Goal: Task Accomplishment & Management: Use online tool/utility

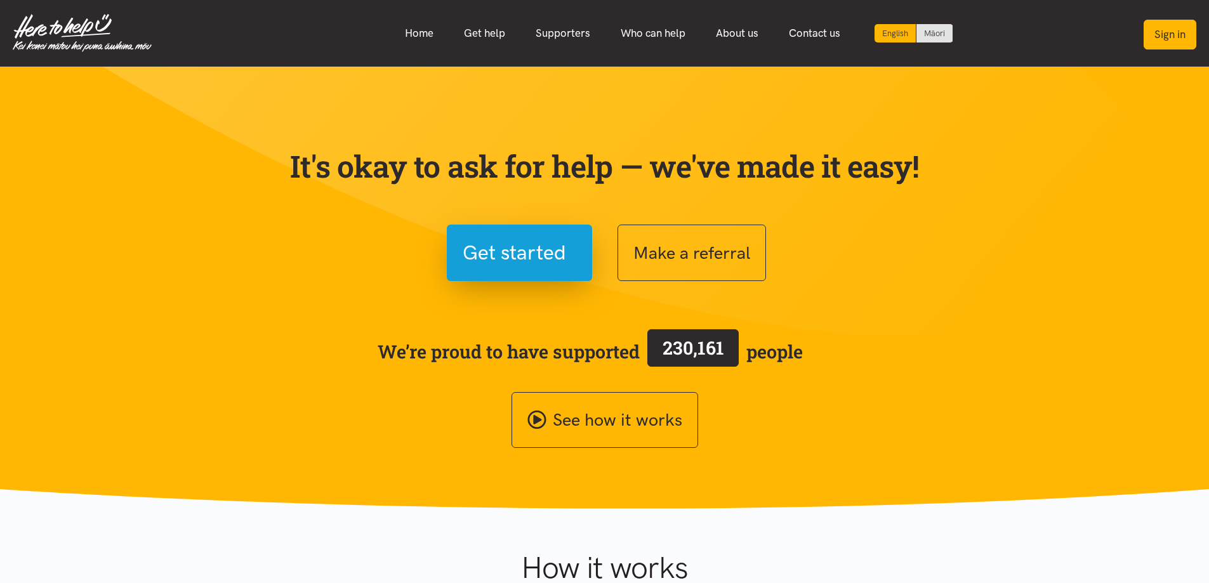
click at [1167, 38] on button "Sign in" at bounding box center [1170, 35] width 53 height 30
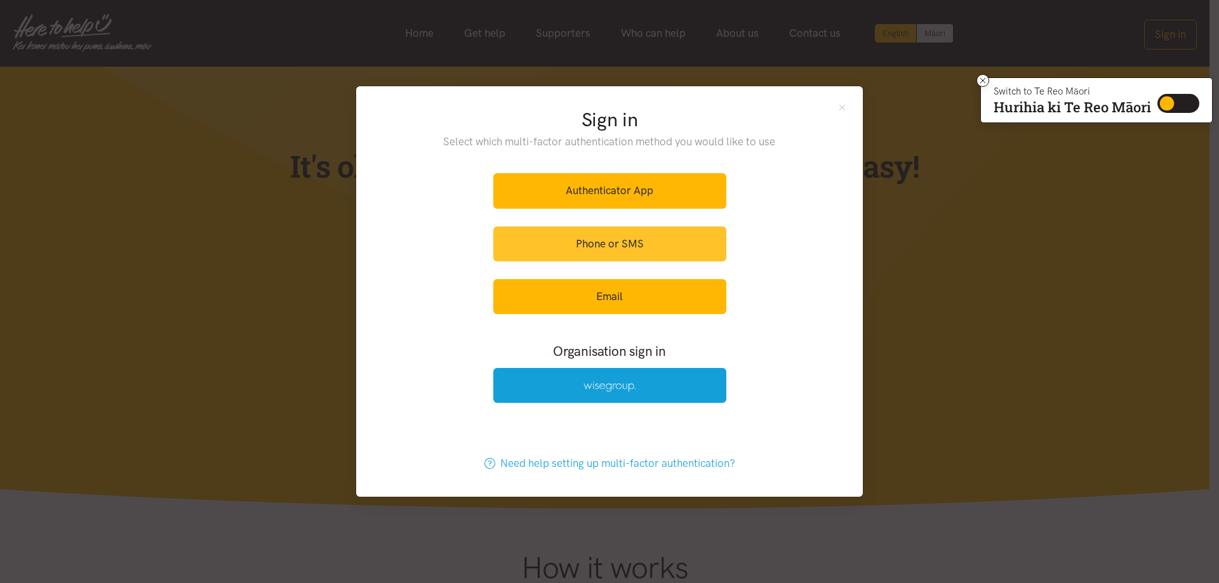
click at [591, 252] on link "Phone or SMS" at bounding box center [609, 244] width 233 height 35
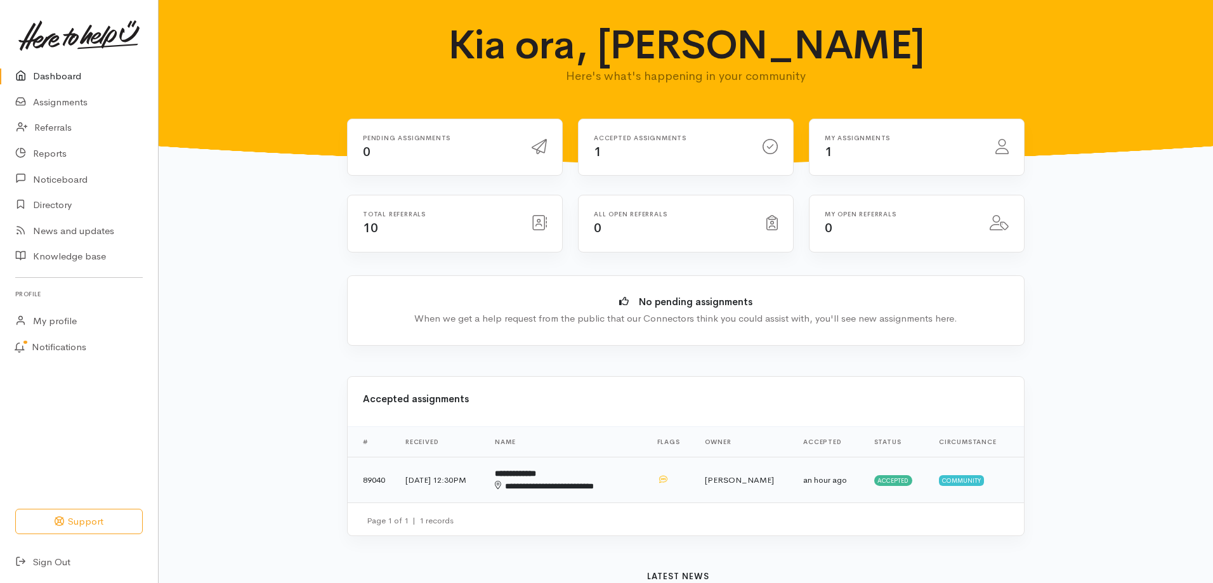
click at [535, 473] on b "**********" at bounding box center [515, 474] width 41 height 8
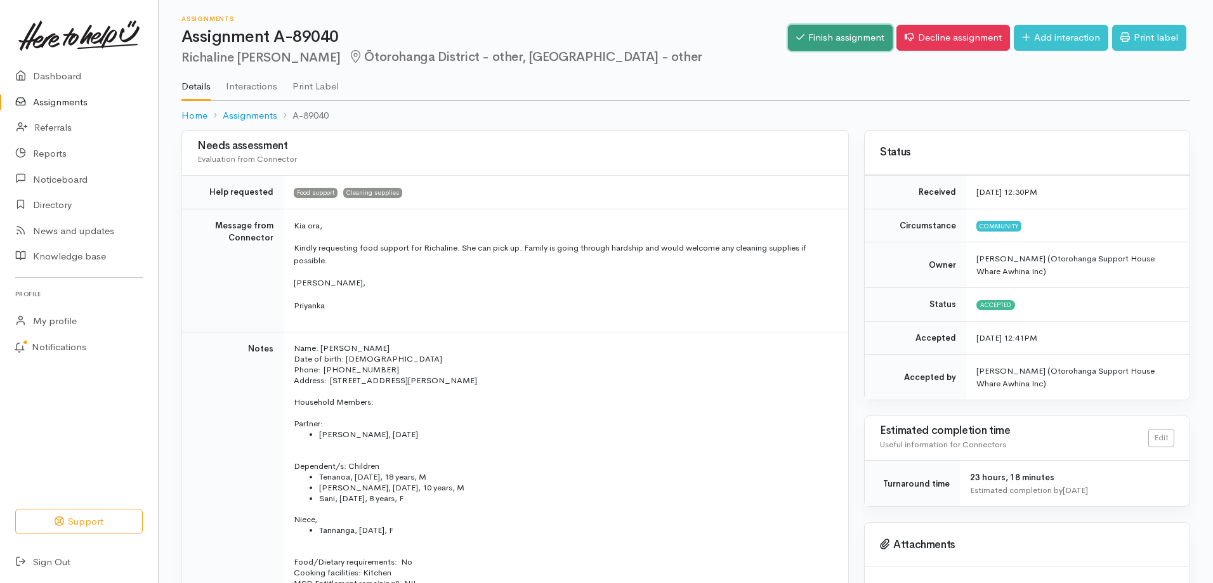
click at [830, 32] on link "Finish assignment" at bounding box center [840, 38] width 105 height 26
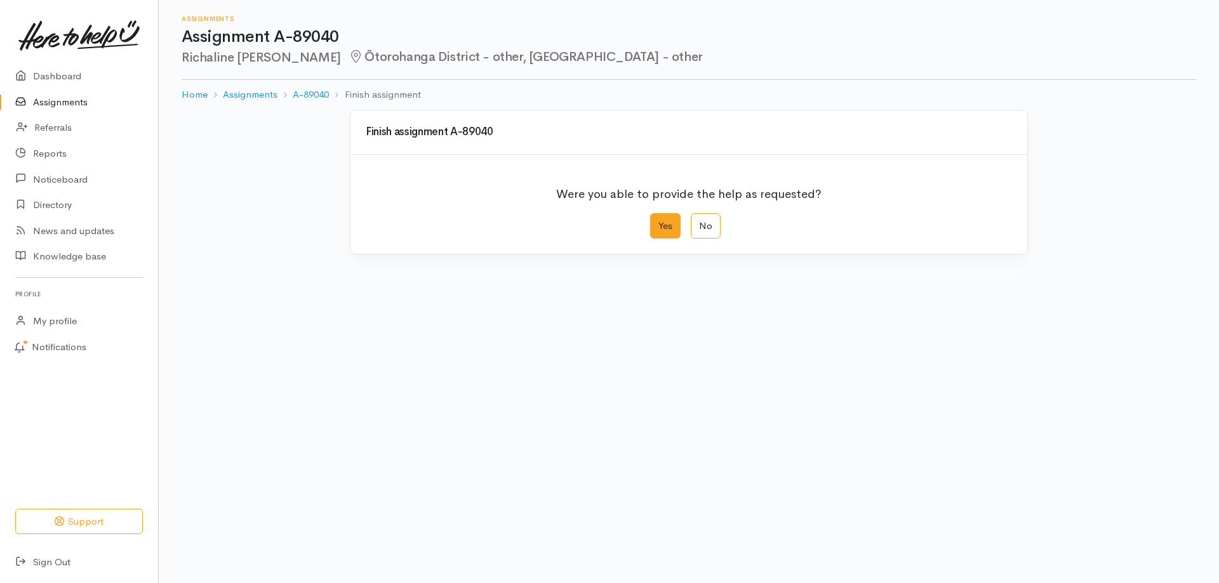
click at [666, 235] on label "Yes" at bounding box center [665, 226] width 30 height 26
click at [658, 221] on input "Yes" at bounding box center [654, 217] width 8 height 8
radio input "true"
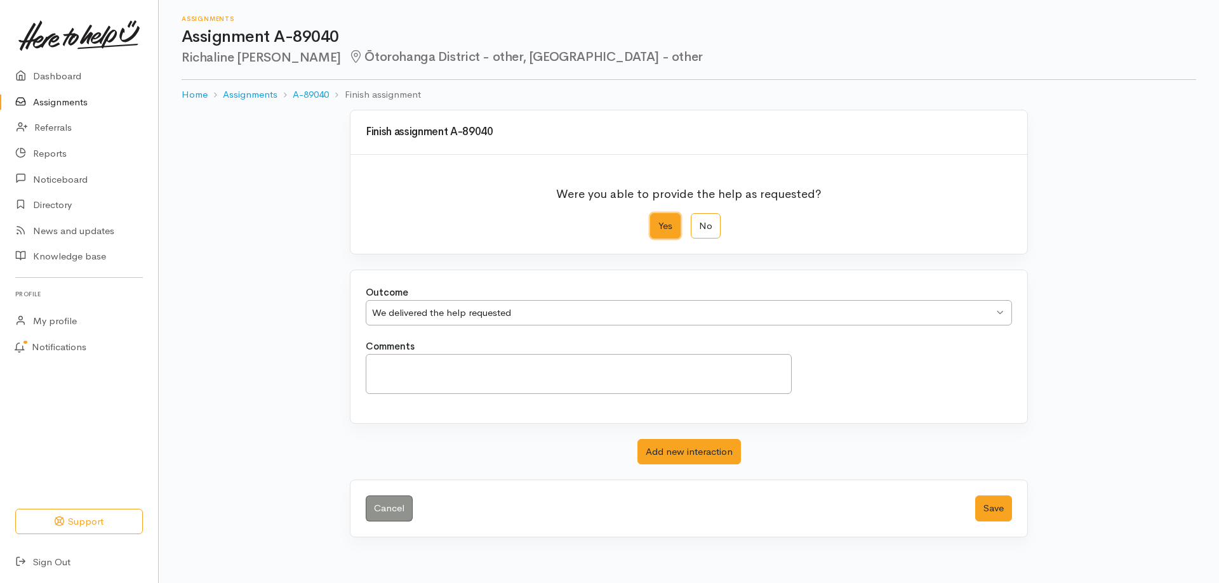
click at [996, 312] on div "We delivered the help requested We delivered the help requested" at bounding box center [689, 313] width 646 height 26
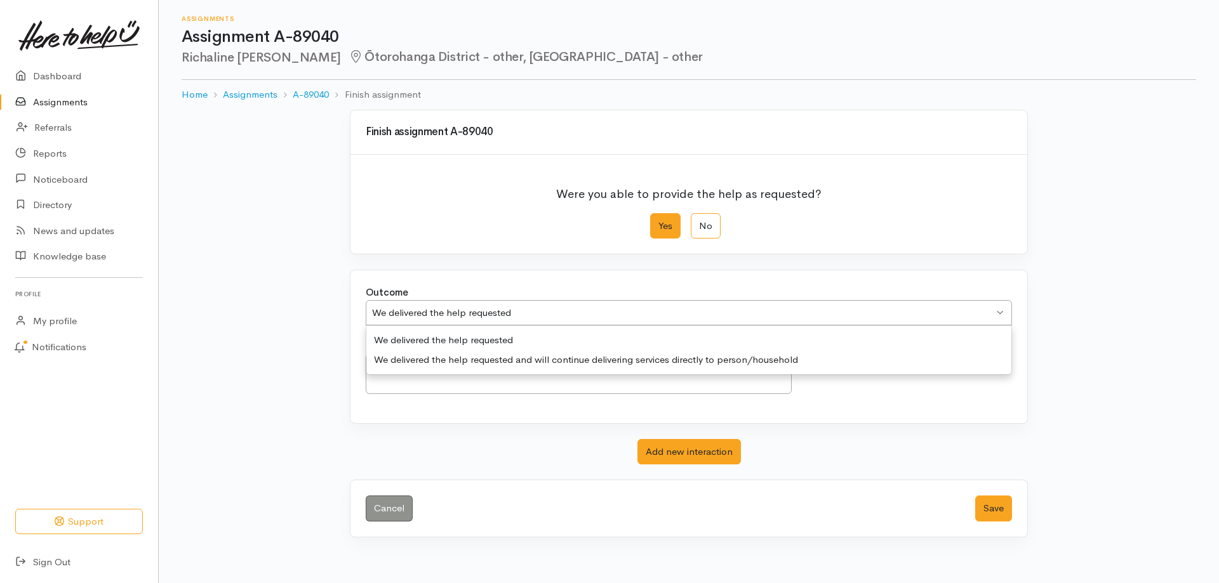
click at [1036, 453] on div "Finish assignment A-89040 Were you able to provide the help as requested? Yes N…" at bounding box center [689, 324] width 724 height 428
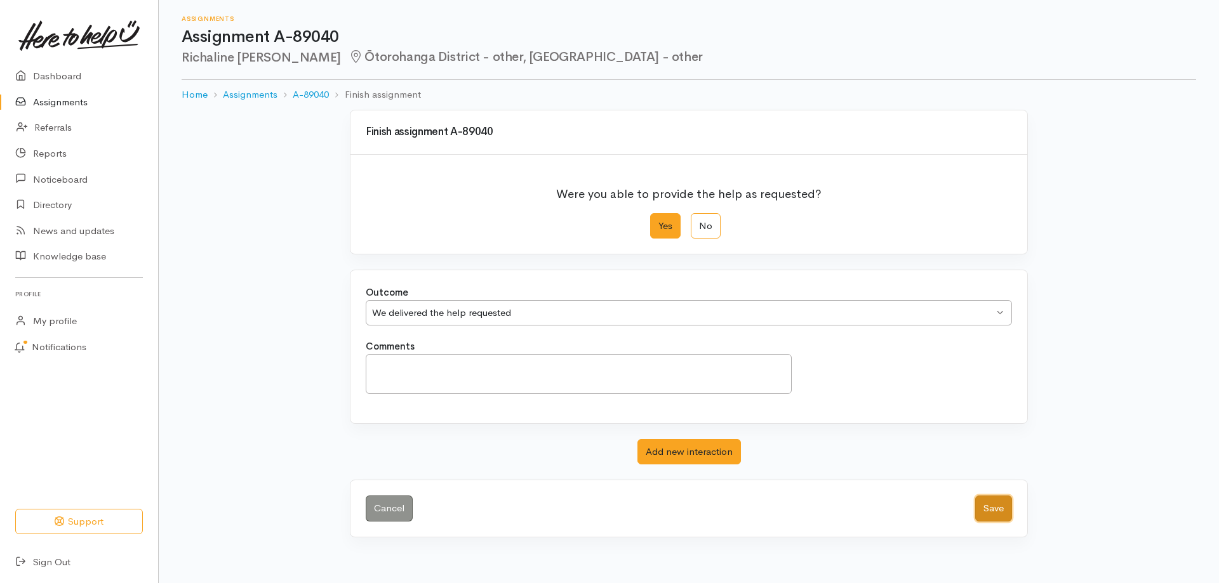
click at [991, 508] on button "Save" at bounding box center [993, 509] width 37 height 26
